Goal: Task Accomplishment & Management: Manage account settings

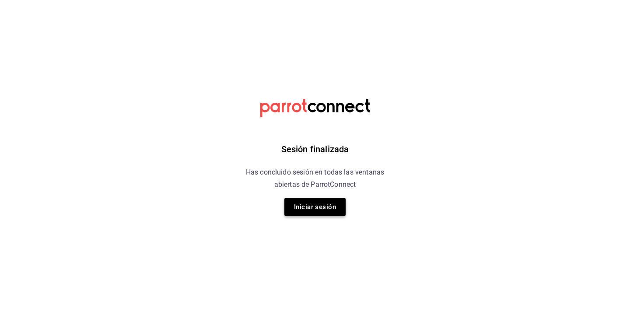
click at [325, 209] on button "Iniciar sesión" at bounding box center [314, 207] width 61 height 18
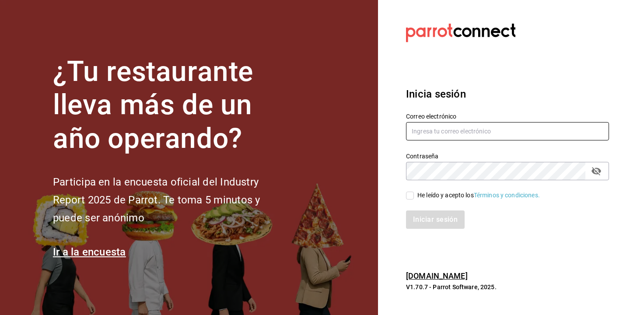
click at [442, 133] on input "text" at bounding box center [507, 131] width 203 height 18
type input "breadbossmx@gmail.com"
click at [414, 194] on span "He leído y acepto los Términos y condiciones." at bounding box center [477, 195] width 126 height 9
click at [414, 194] on input "He leído y acepto los Términos y condiciones." at bounding box center [410, 196] width 8 height 8
checkbox input "true"
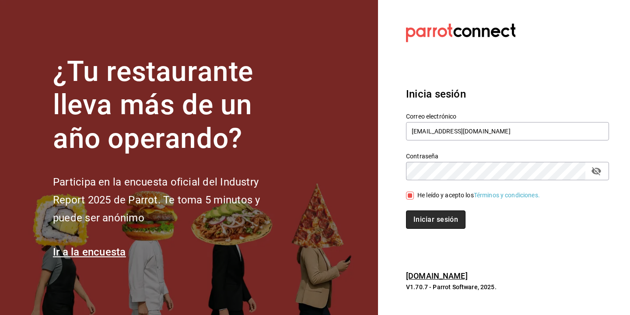
click at [430, 217] on button "Iniciar sesión" at bounding box center [436, 219] width 60 height 18
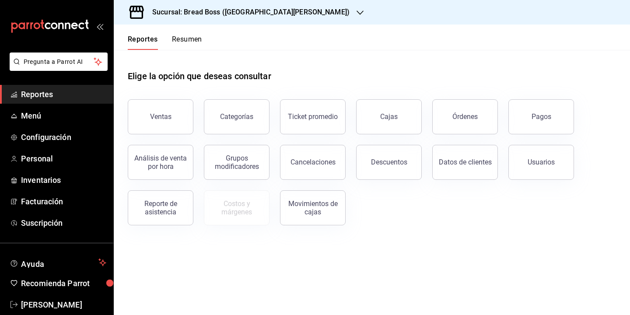
click at [224, 12] on h3 "Sucursal: Bread Boss ([GEOGRAPHIC_DATA][PERSON_NAME])" at bounding box center [247, 12] width 204 height 11
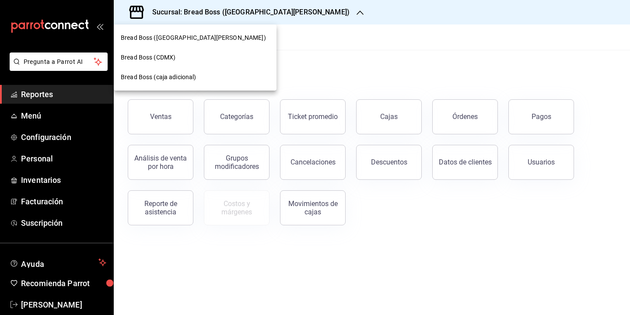
click at [168, 55] on span "Bread Boss (CDMX)" at bounding box center [148, 57] width 55 height 9
